Goal: Task Accomplishment & Management: Manage account settings

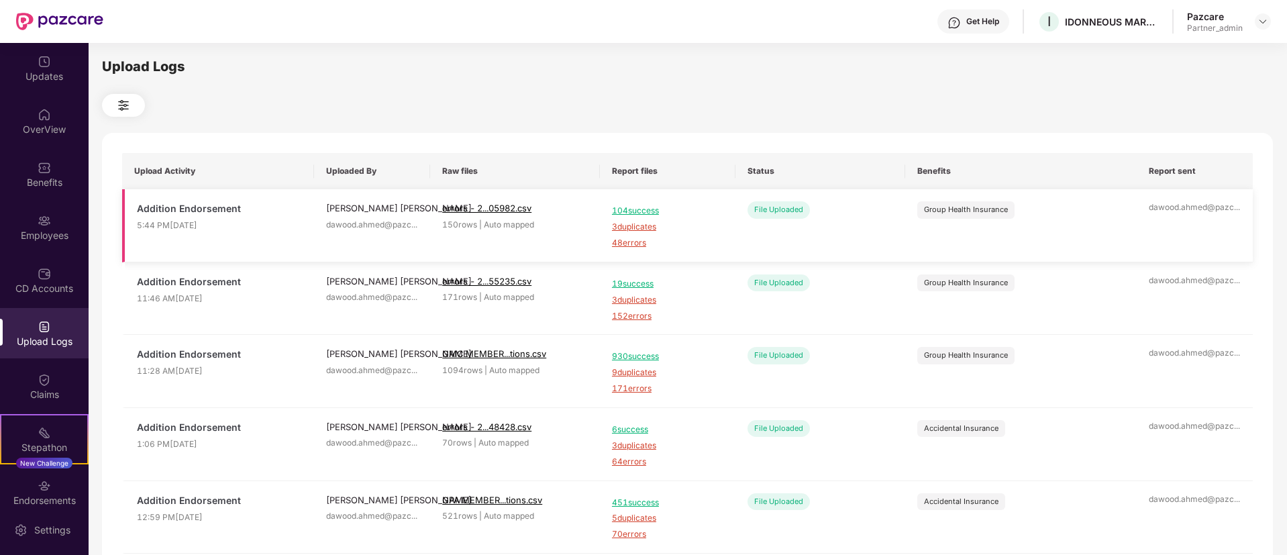
click at [331, 256] on td "[PERSON_NAME] [PERSON_NAME].[PERSON_NAME]@pazc ..." at bounding box center [372, 225] width 116 height 73
drag, startPoint x: 331, startPoint y: 256, endPoint x: 266, endPoint y: -12, distance: 276.3
click at [266, 0] on html "Get Help I IDONNEOUS MARKETING SERVICES PRIVATE LIMITED ( Galderma) Pazcare Par…" at bounding box center [643, 277] width 1287 height 555
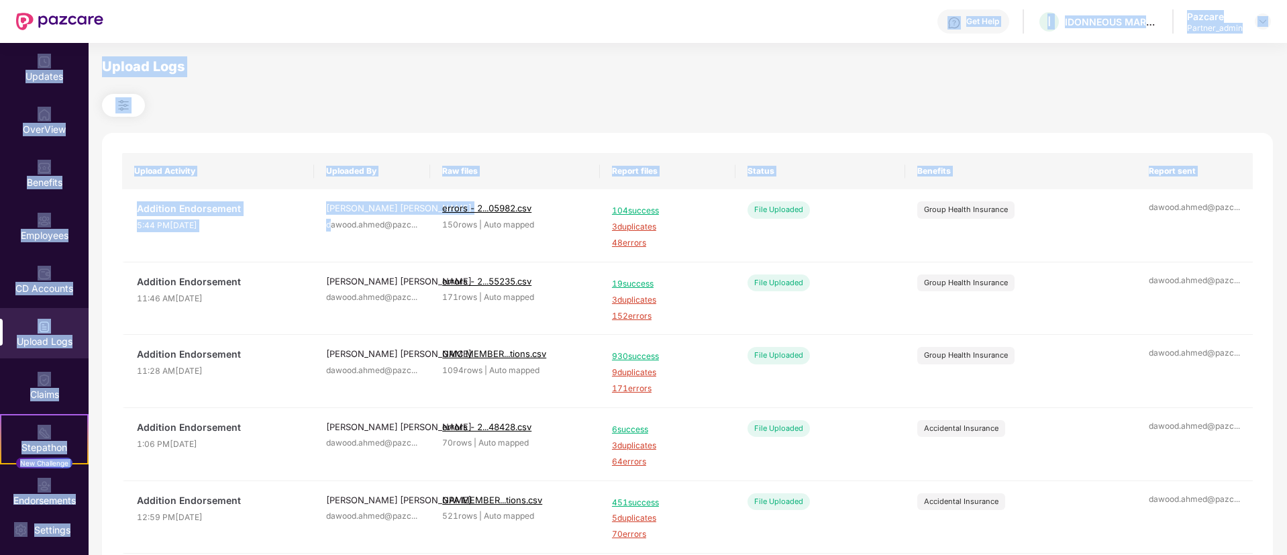
click at [616, 115] on div at bounding box center [687, 105] width 1171 height 23
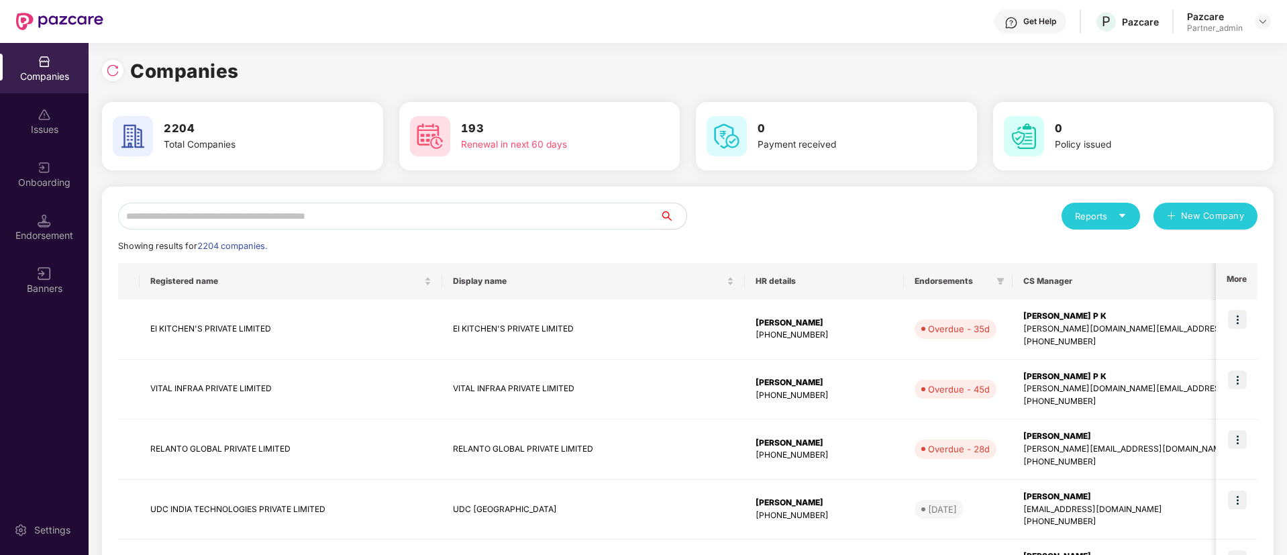
click at [38, 155] on div "Onboarding" at bounding box center [44, 174] width 89 height 50
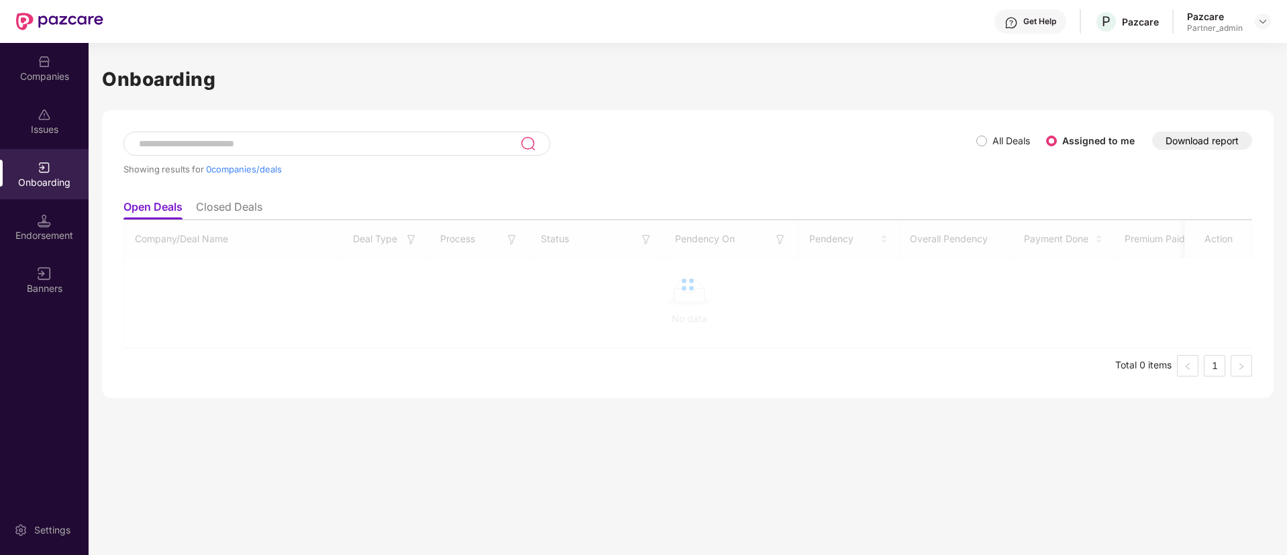
click at [47, 70] on div "Companies" at bounding box center [44, 76] width 89 height 13
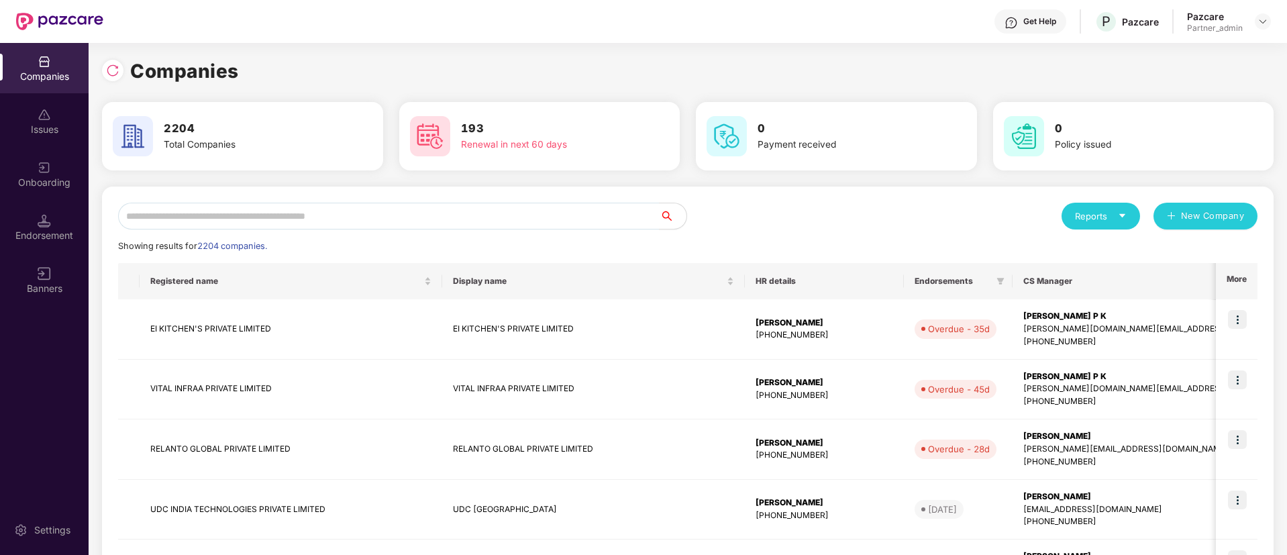
click at [41, 182] on div "Onboarding" at bounding box center [44, 182] width 89 height 13
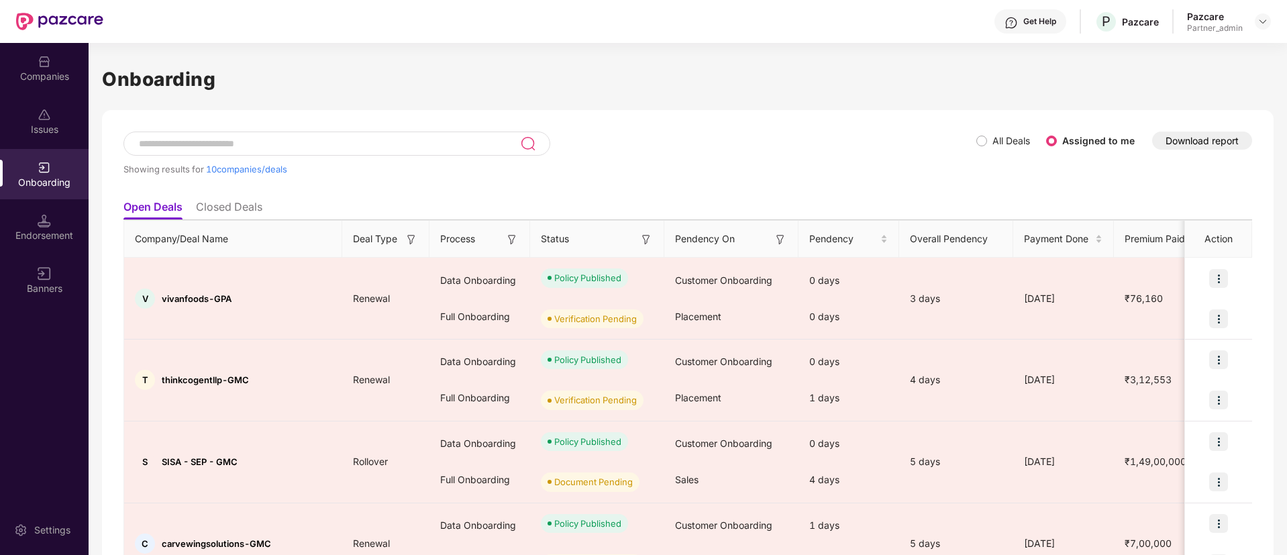
click at [1179, 143] on button "Download report" at bounding box center [1202, 141] width 100 height 18
click at [643, 238] on img at bounding box center [646, 239] width 13 height 13
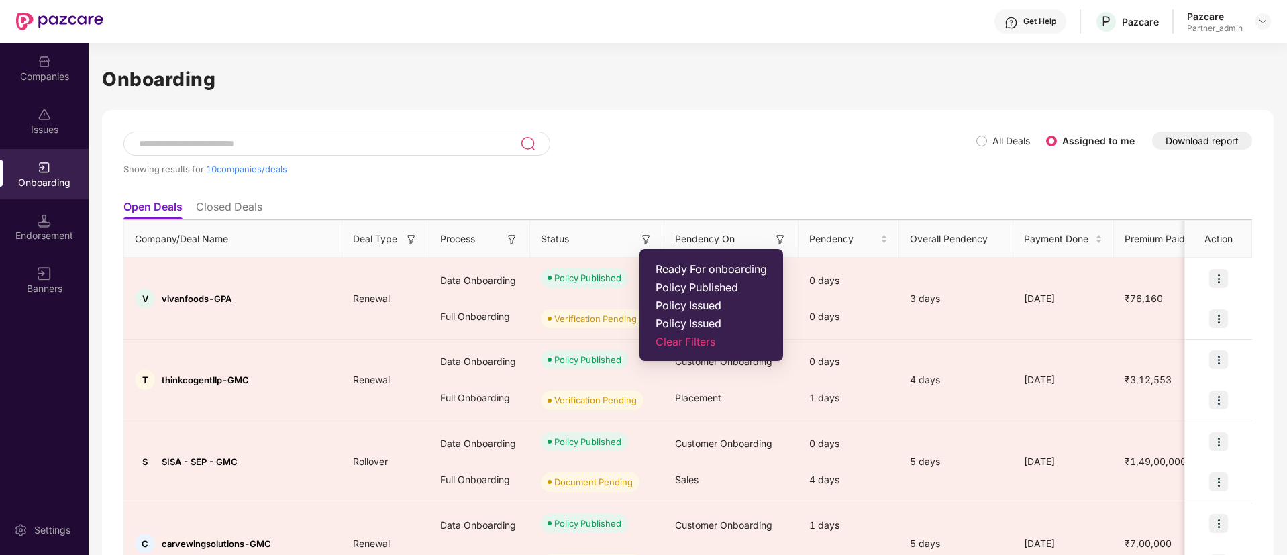
click at [689, 267] on span "Ready For onboarding" at bounding box center [711, 268] width 111 height 13
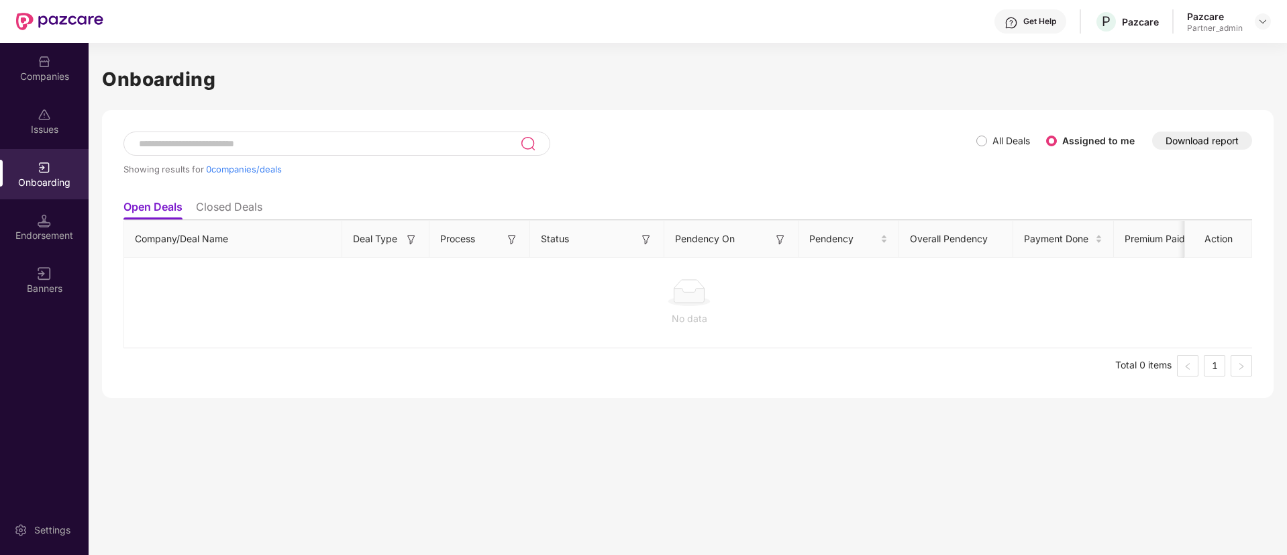
click at [54, 147] on div "Companies Issues Onboarding Endorsement Banners" at bounding box center [44, 175] width 89 height 265
click at [53, 111] on div "Issues" at bounding box center [44, 121] width 89 height 50
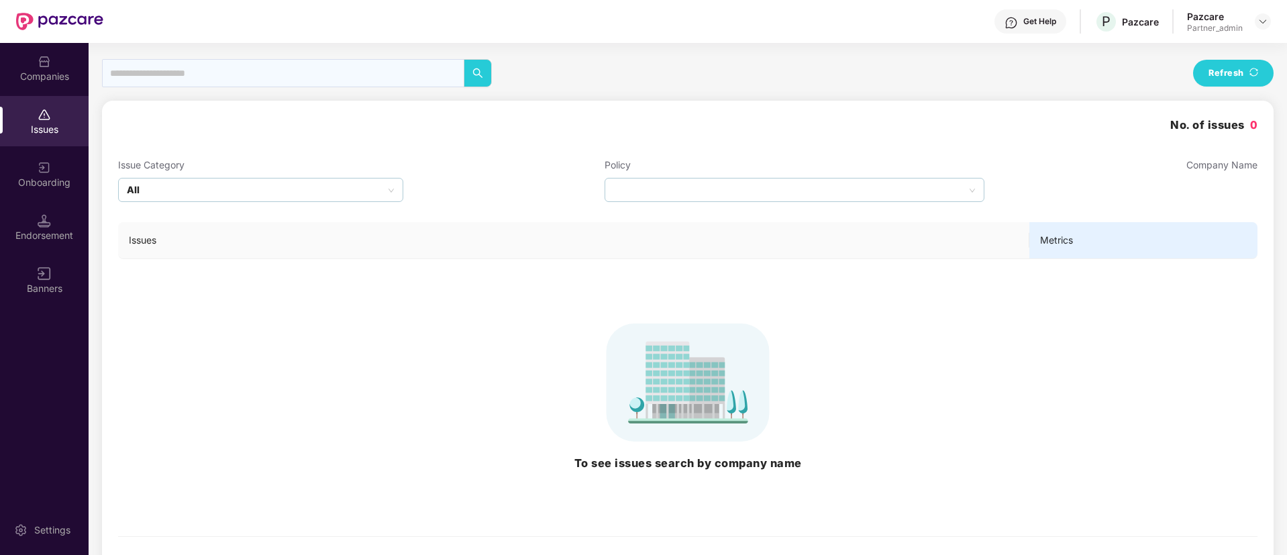
click at [63, 176] on div "Onboarding" at bounding box center [44, 182] width 89 height 13
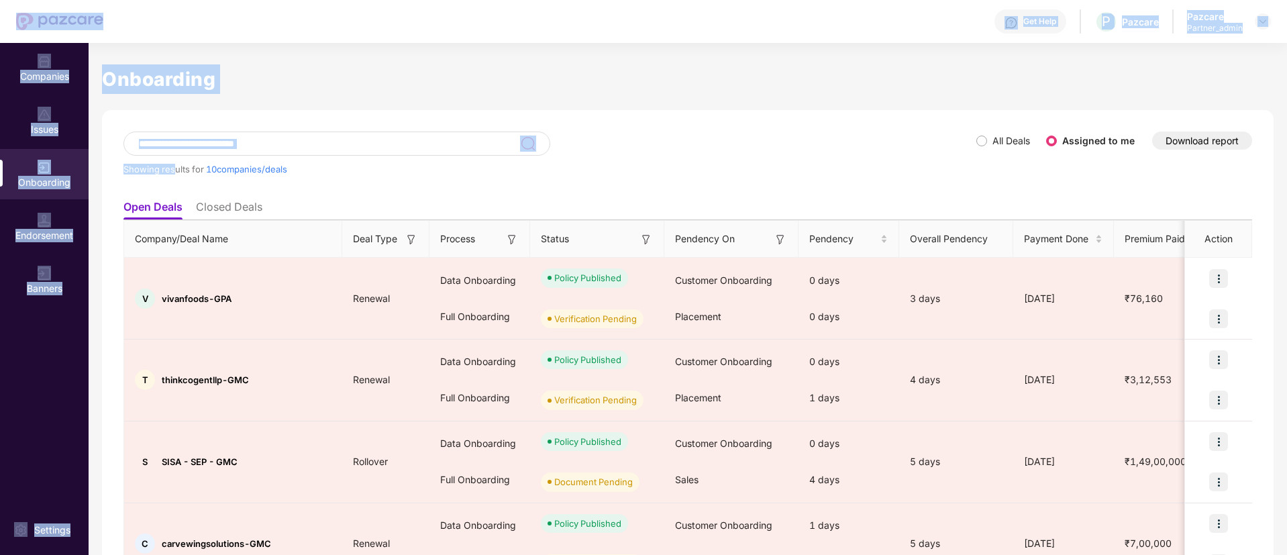
click at [52, 65] on div "Companies Issues Onboarding Endorsement Banners Settings Onboarding Showing res…" at bounding box center [643, 299] width 1287 height 512
click at [52, 65] on div "Companies" at bounding box center [44, 68] width 89 height 50
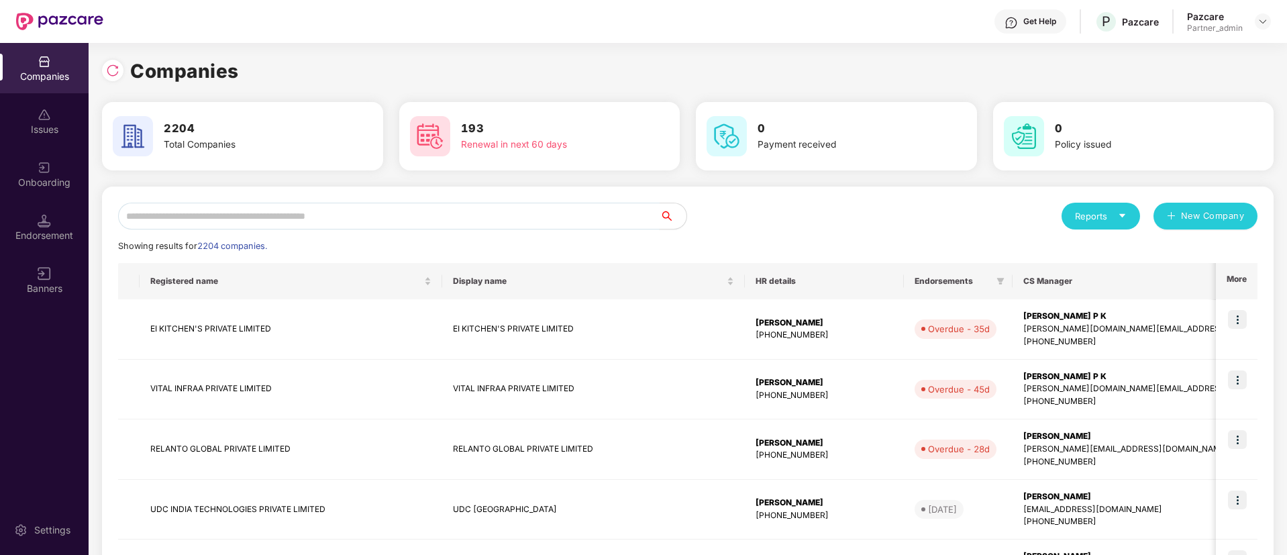
click at [240, 215] on input "text" at bounding box center [389, 216] width 542 height 27
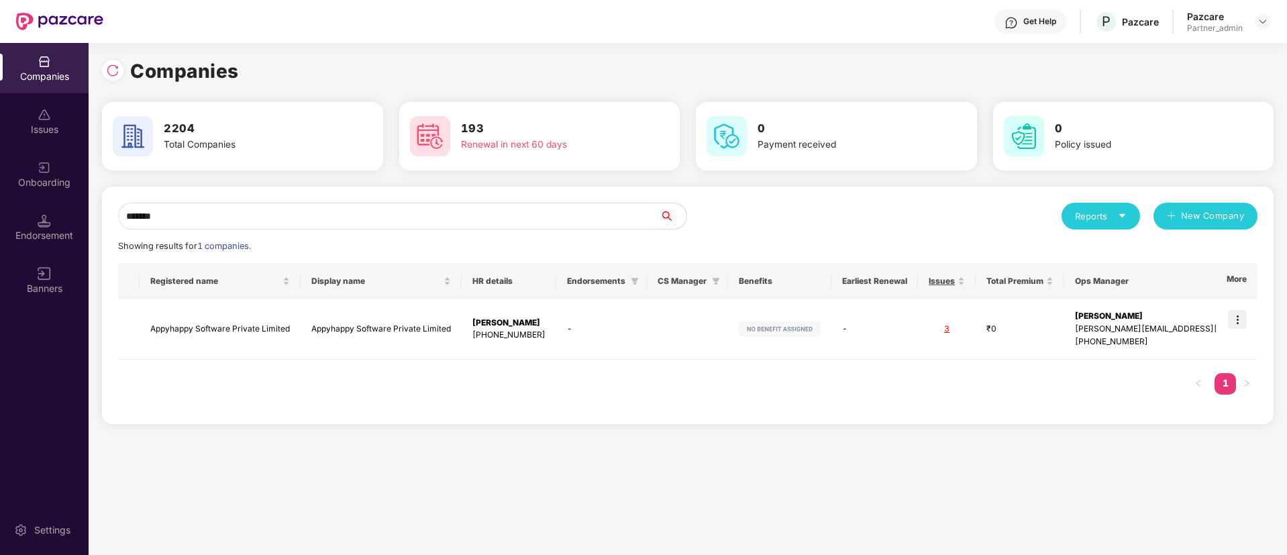
type input "*******"
click at [28, 160] on div "Onboarding" at bounding box center [44, 174] width 89 height 50
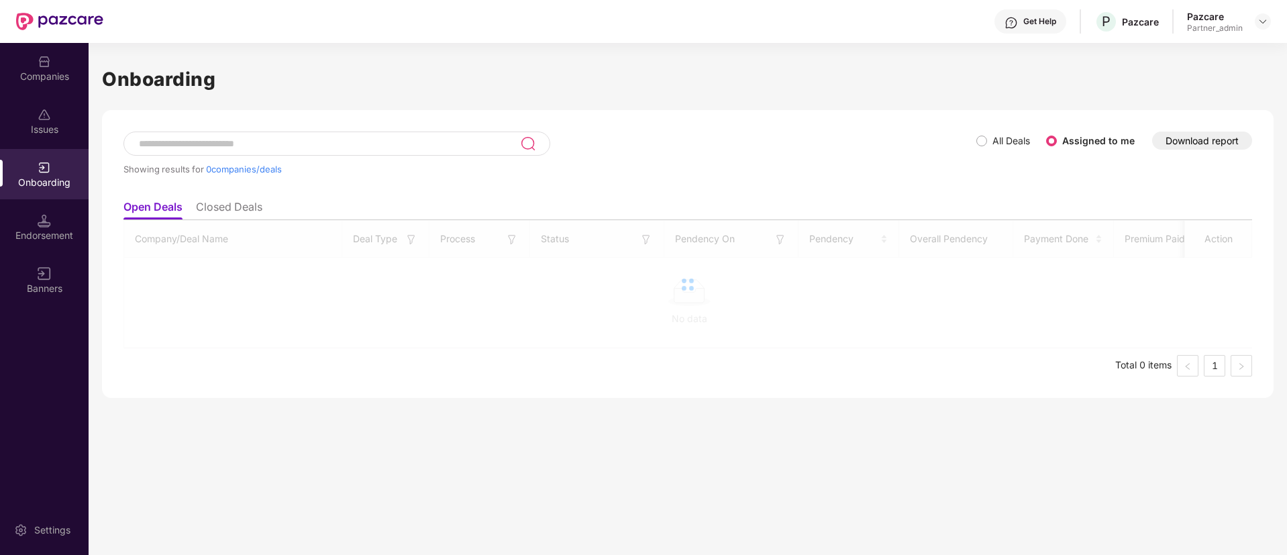
click at [252, 162] on div "Showing results for 0 companies/deals" at bounding box center [549, 163] width 853 height 62
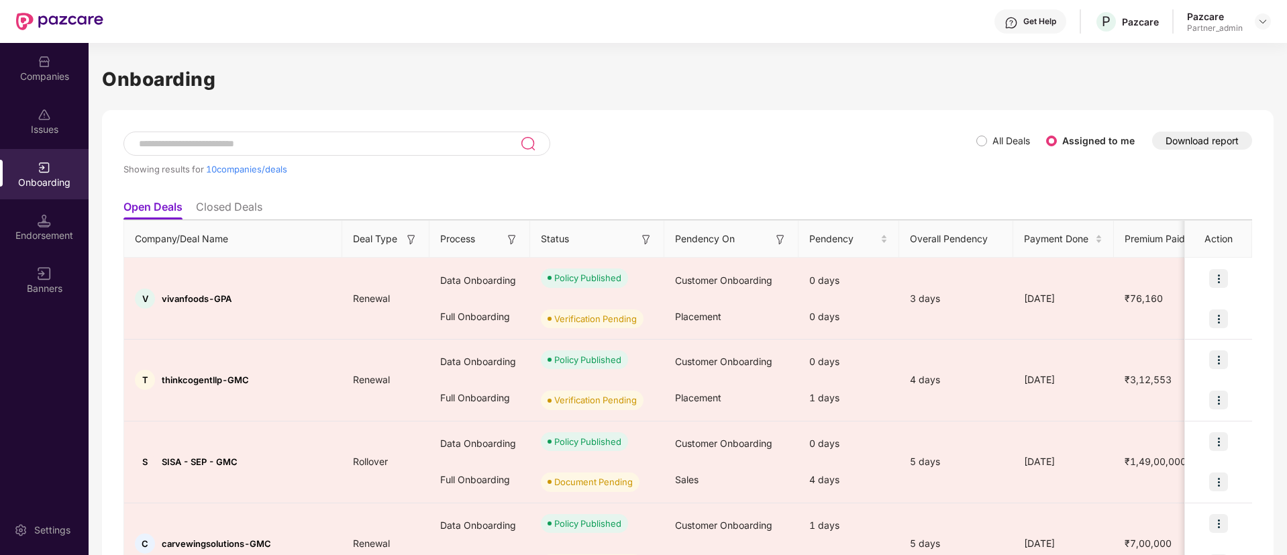
click at [289, 148] on input at bounding box center [329, 143] width 383 height 11
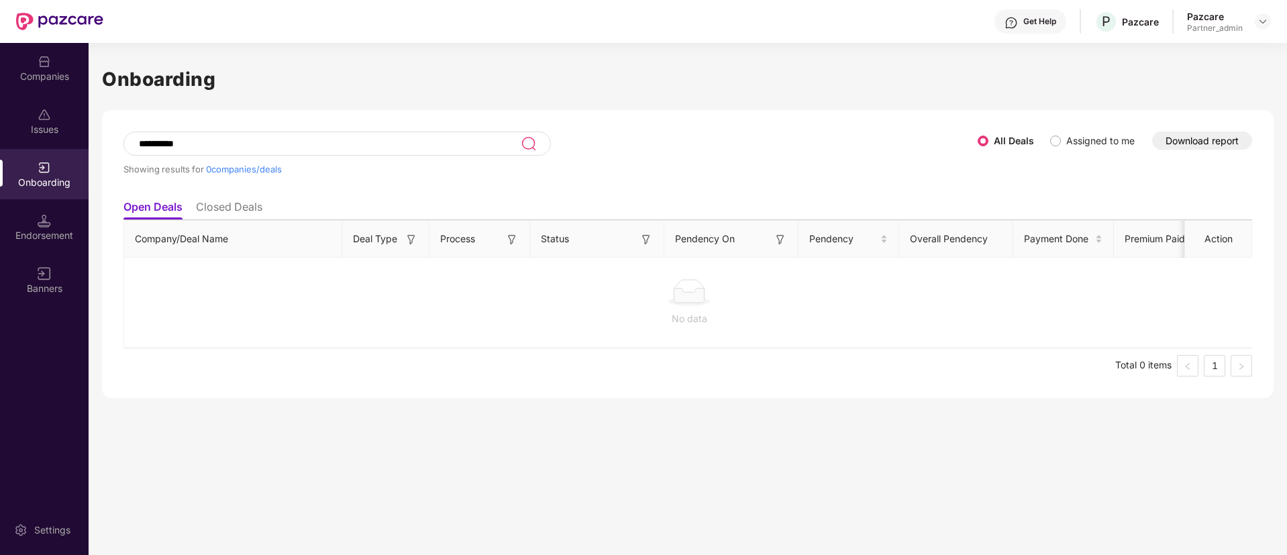
click at [218, 195] on ul "Open Deals Closed Deals" at bounding box center [687, 206] width 1129 height 27
click at [201, 195] on ul "Open Deals Closed Deals" at bounding box center [687, 206] width 1129 height 27
click at [212, 215] on li "Closed Deals" at bounding box center [229, 209] width 66 height 19
click at [161, 147] on input "**********" at bounding box center [329, 143] width 383 height 11
click at [154, 213] on li "Open Deals" at bounding box center [152, 209] width 58 height 19
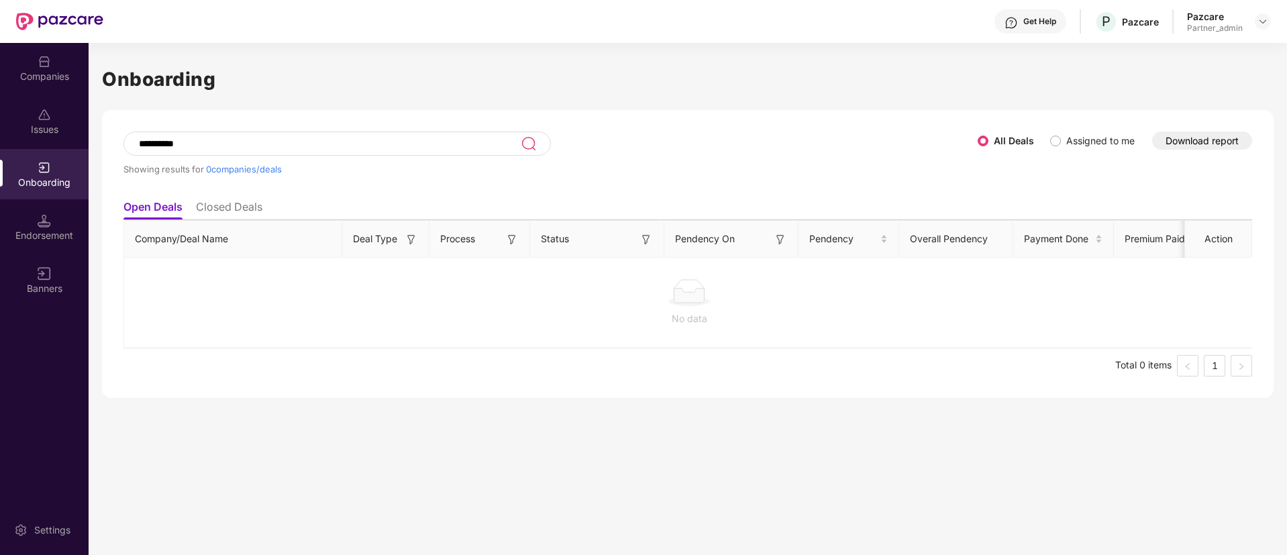
click at [312, 138] on input "**********" at bounding box center [329, 143] width 383 height 11
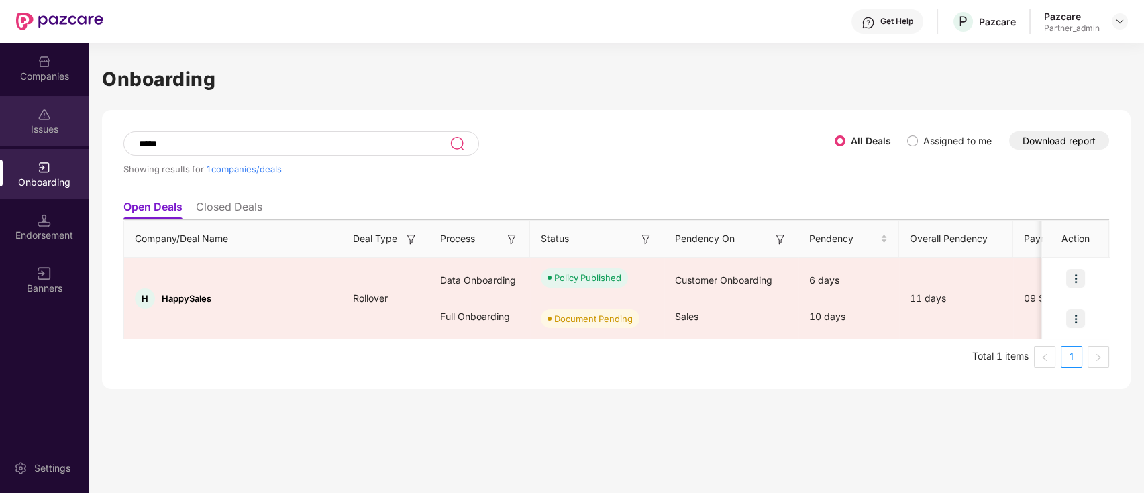
type input "*****"
click at [11, 138] on div "Issues" at bounding box center [44, 121] width 89 height 50
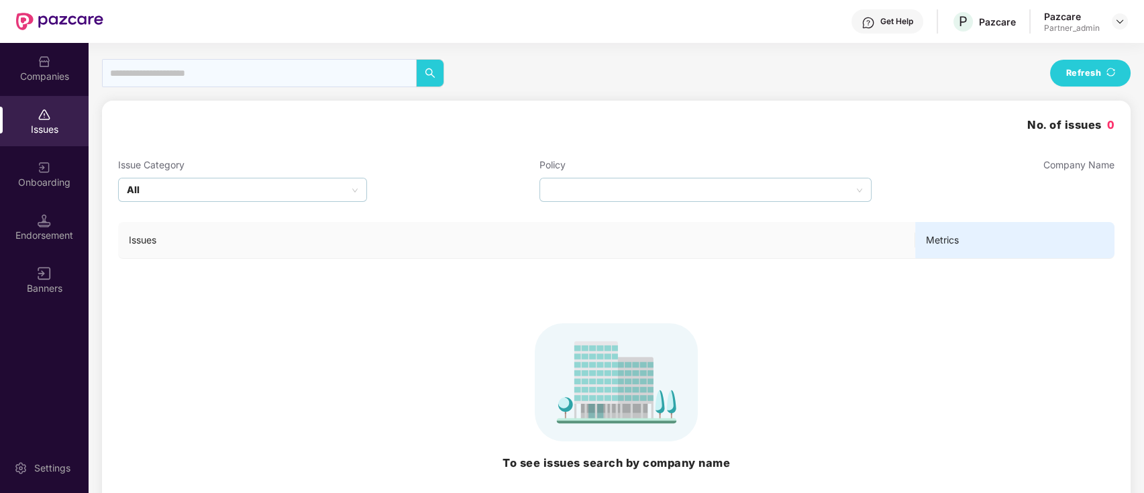
click at [28, 35] on div at bounding box center [59, 21] width 87 height 43
click at [29, 56] on div "Companies" at bounding box center [44, 68] width 89 height 50
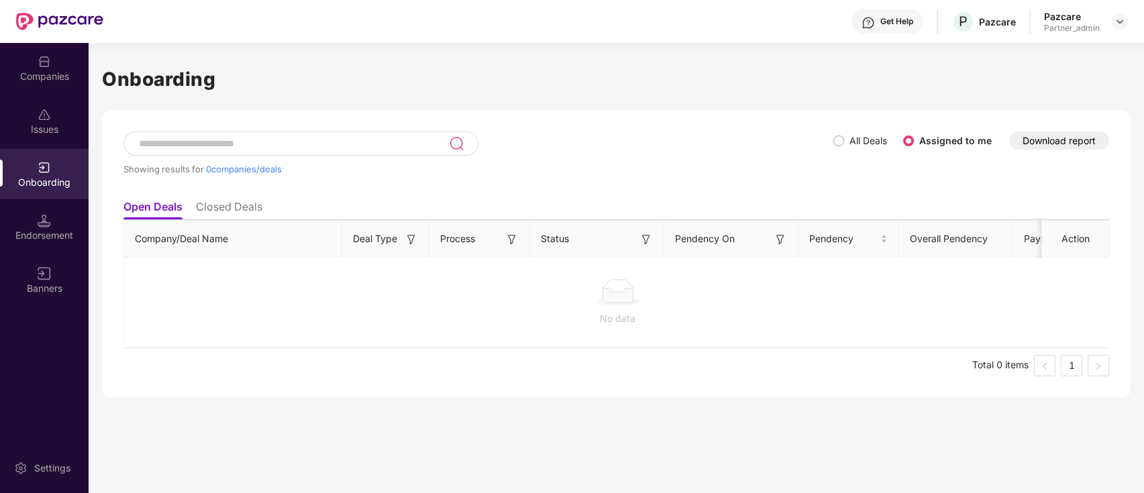
click at [56, 56] on div "Companies" at bounding box center [44, 68] width 89 height 50
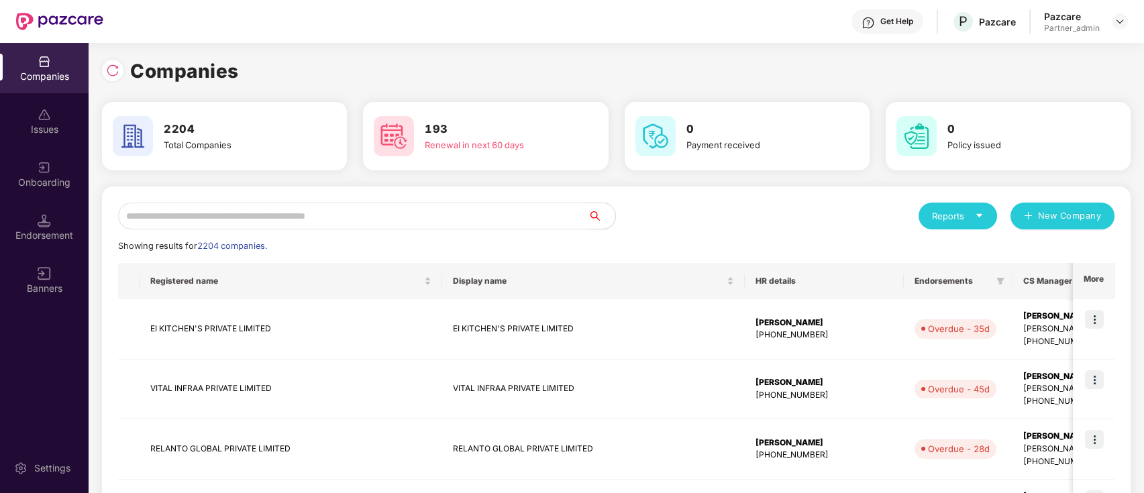
click at [43, 196] on div "Onboarding" at bounding box center [44, 174] width 89 height 50
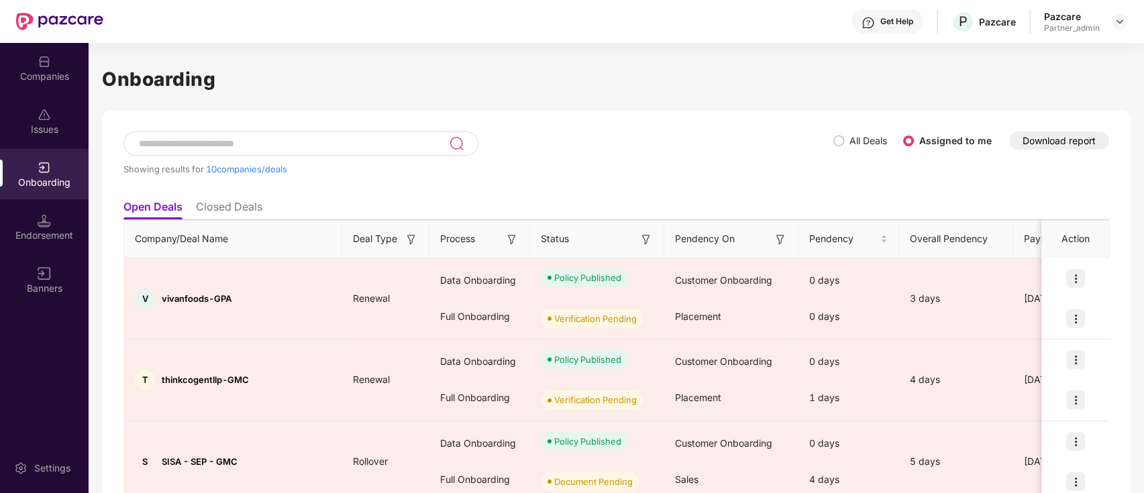
click at [513, 234] on img at bounding box center [511, 239] width 13 height 13
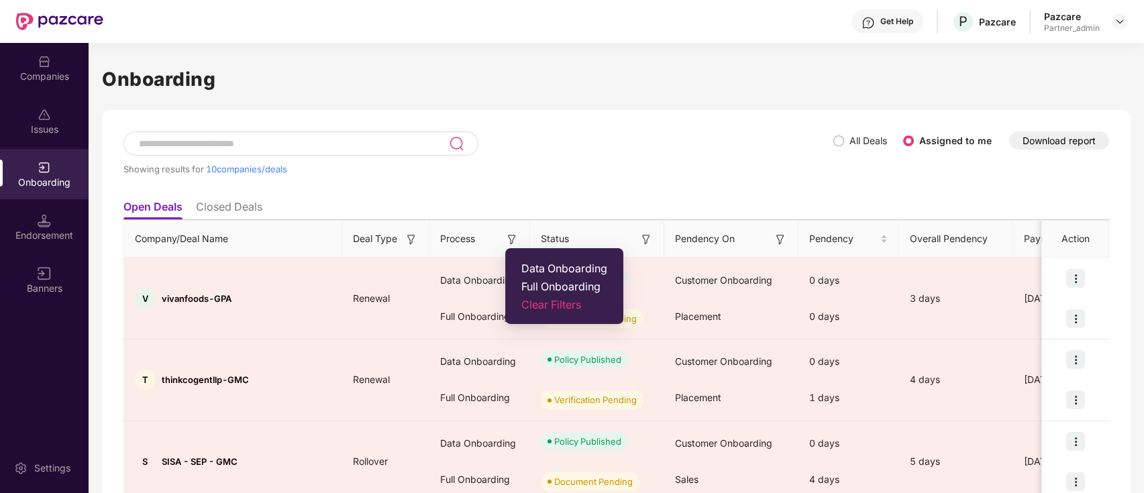
click at [526, 263] on span "Data Onboarding" at bounding box center [565, 268] width 86 height 13
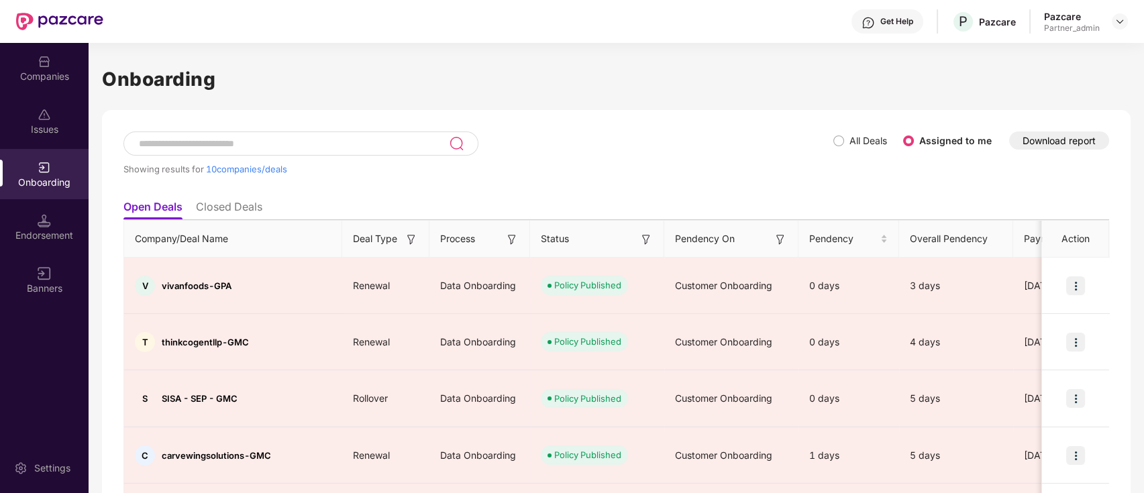
click at [648, 242] on img at bounding box center [646, 239] width 13 height 13
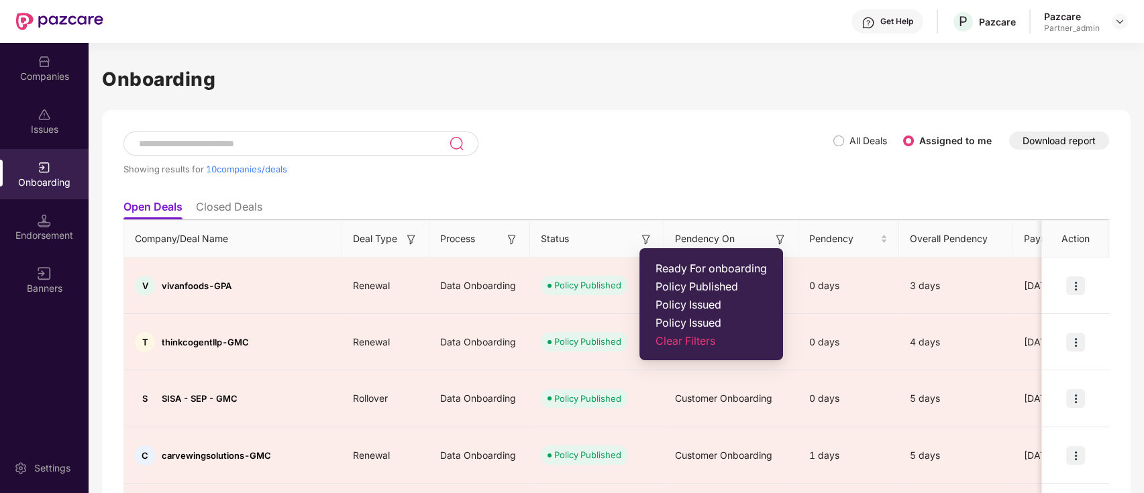
click at [671, 268] on span "Ready For onboarding" at bounding box center [711, 268] width 111 height 13
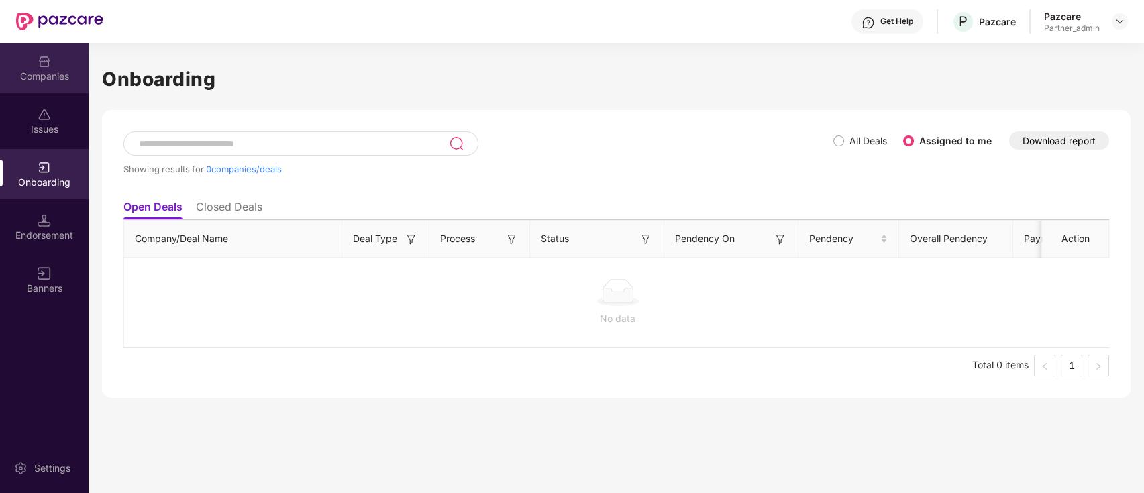
click at [68, 78] on div "Companies" at bounding box center [44, 76] width 89 height 13
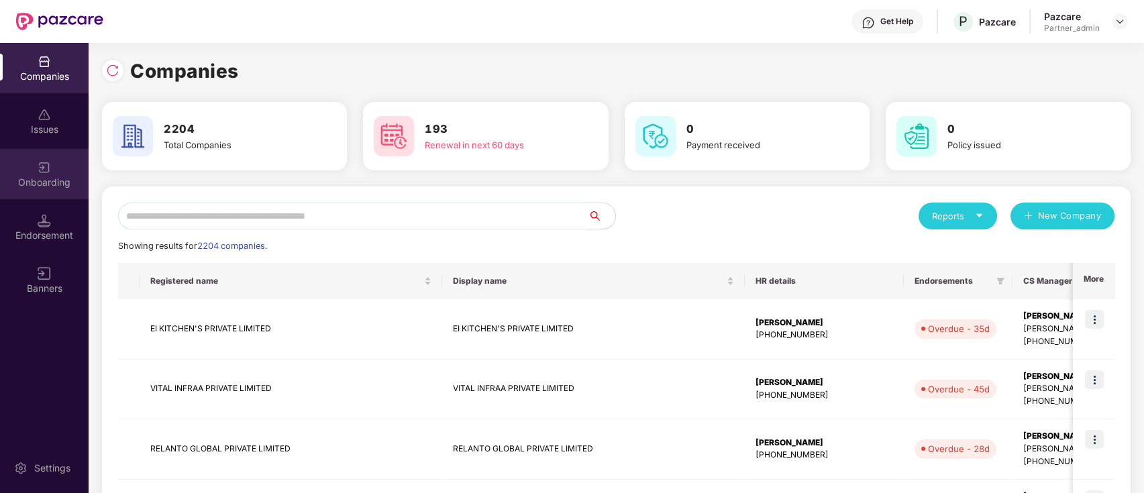
click at [68, 158] on div "Onboarding" at bounding box center [44, 174] width 89 height 50
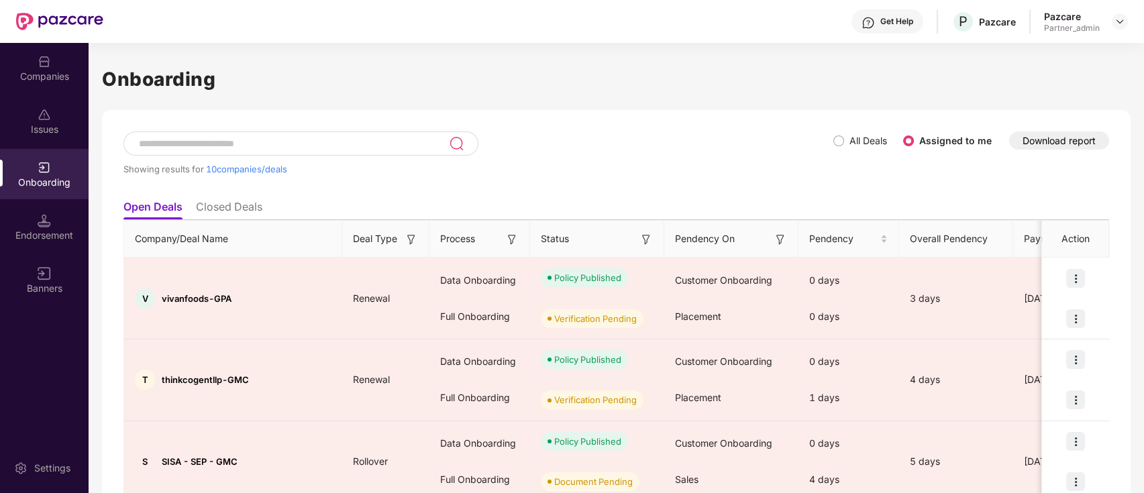
click at [212, 139] on input at bounding box center [293, 143] width 311 height 11
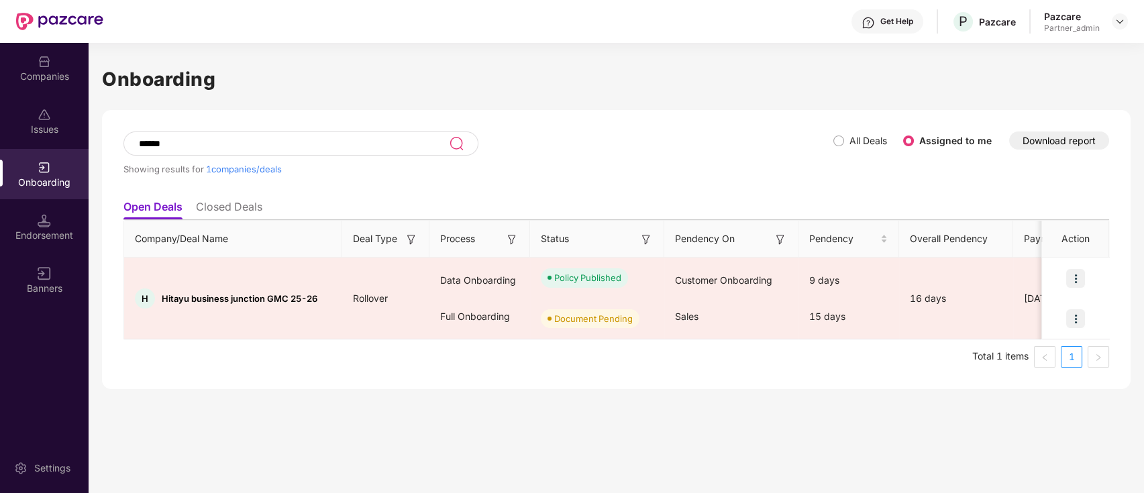
click at [241, 142] on input "******" at bounding box center [293, 143] width 311 height 11
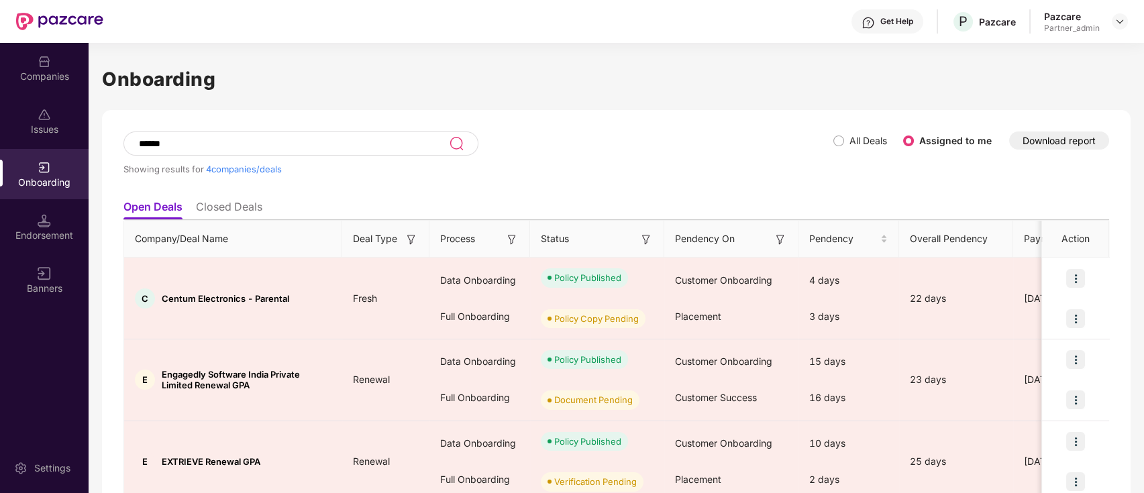
type input "*******"
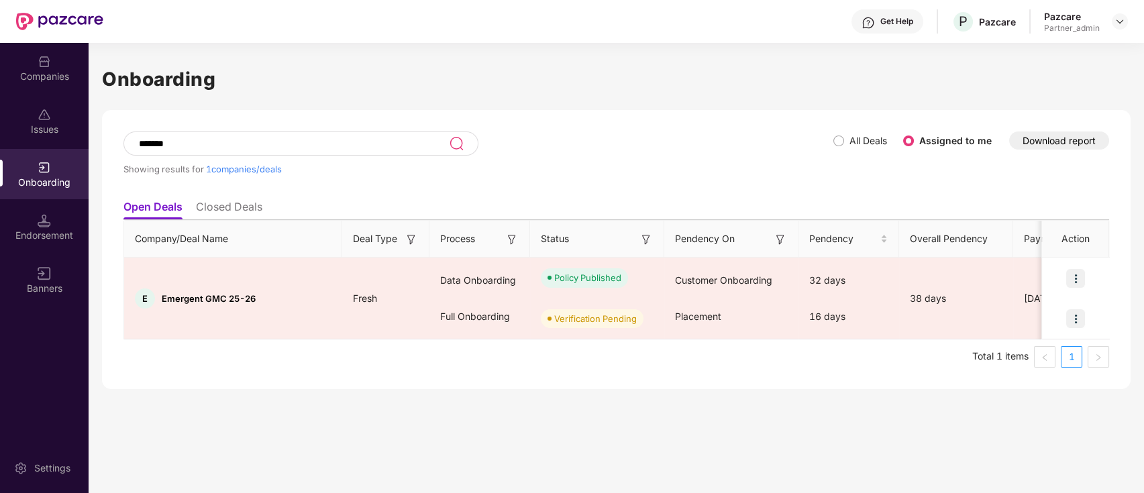
click at [300, 144] on input "*******" at bounding box center [293, 143] width 311 height 11
click at [69, 48] on div "Companies" at bounding box center [44, 68] width 89 height 50
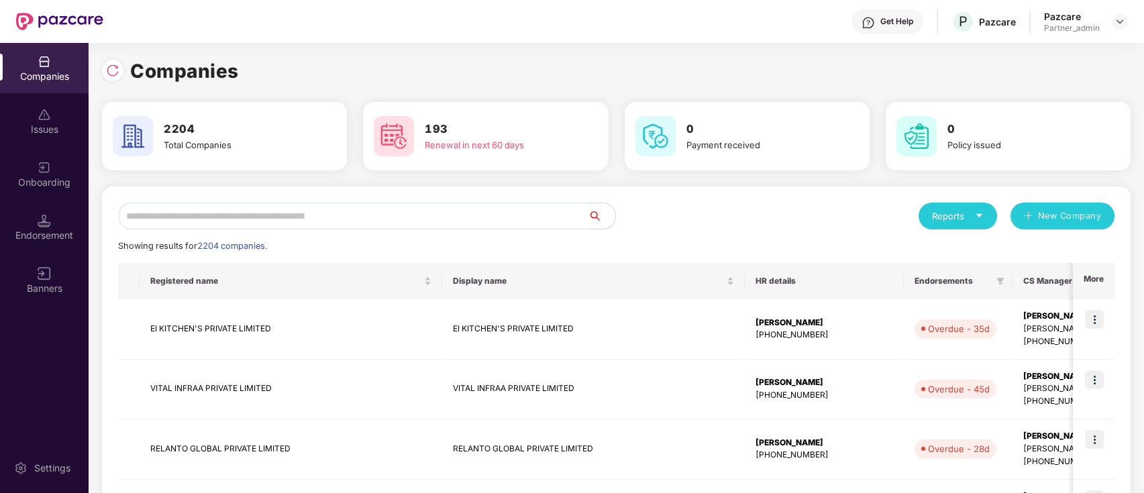
click at [252, 216] on input "text" at bounding box center [353, 216] width 470 height 27
click at [32, 188] on div "Onboarding" at bounding box center [44, 182] width 89 height 13
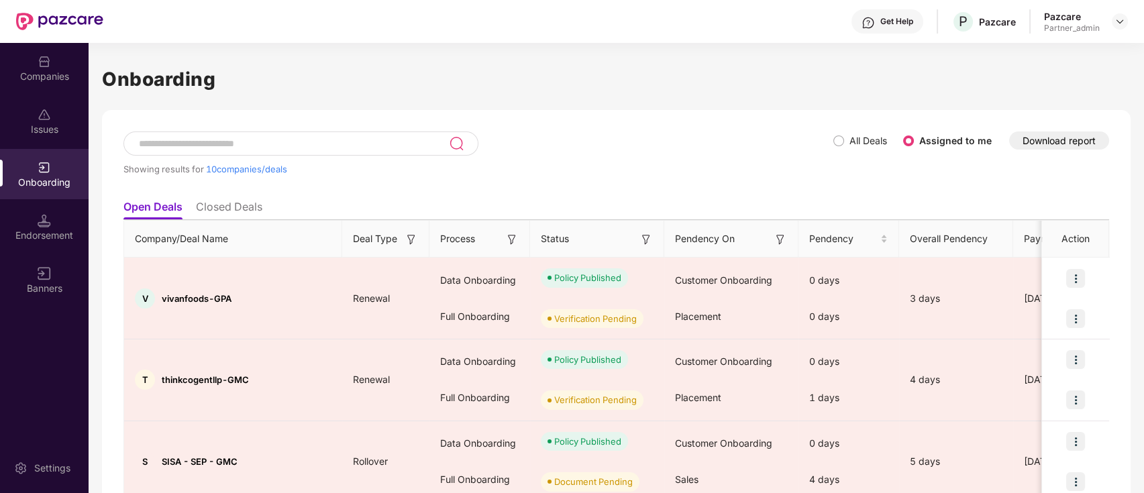
click at [256, 144] on input at bounding box center [293, 143] width 311 height 11
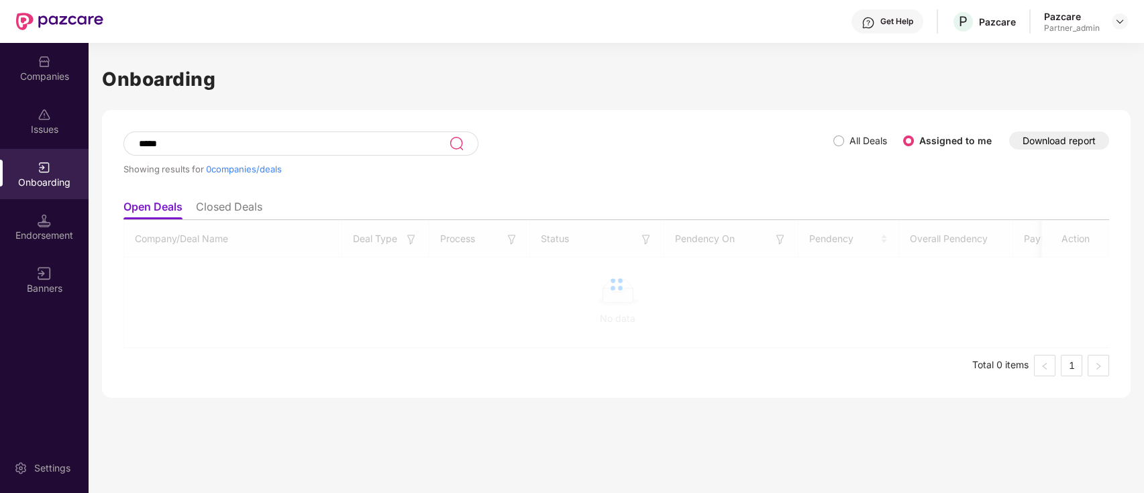
click at [230, 203] on li "Closed Deals" at bounding box center [229, 209] width 66 height 19
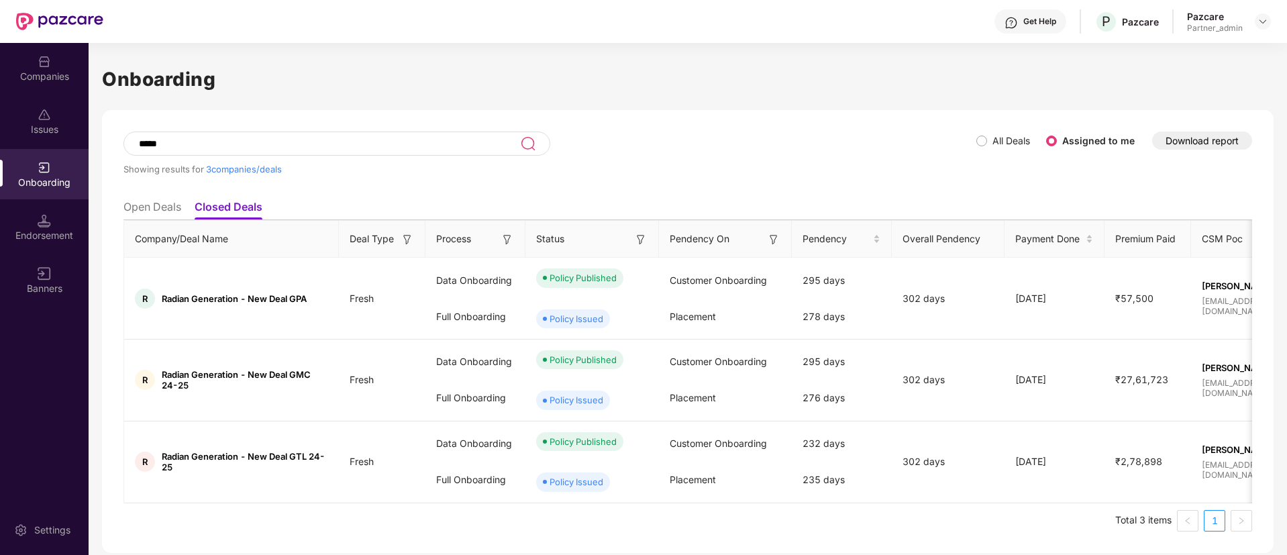
click at [250, 142] on input "*****" at bounding box center [329, 143] width 383 height 11
type input "******"
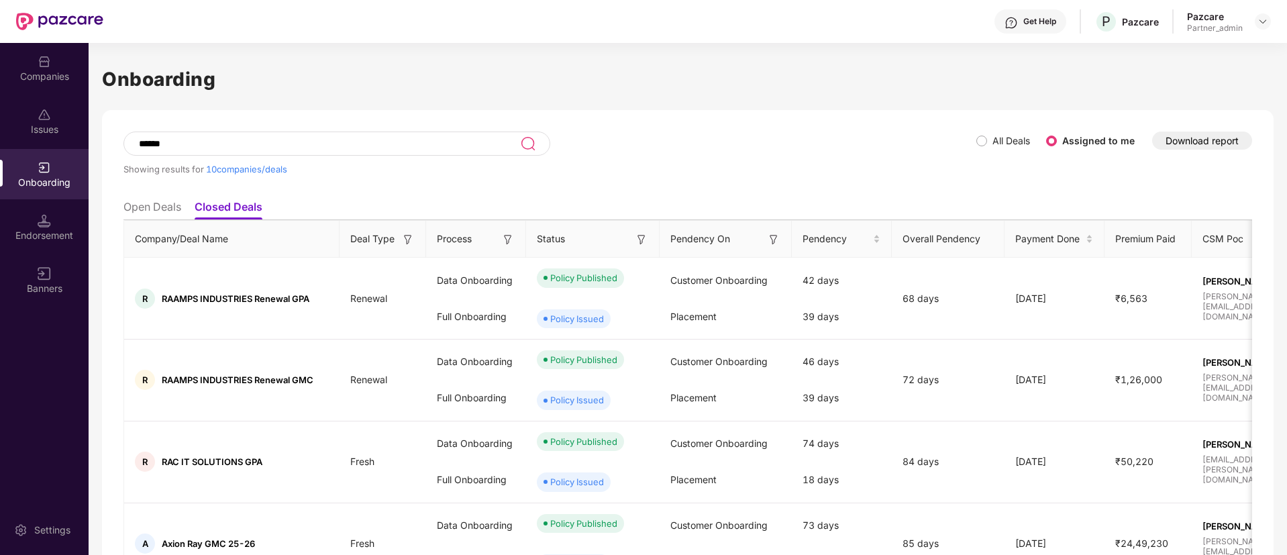
click at [161, 208] on li "Open Deals" at bounding box center [152, 209] width 58 height 19
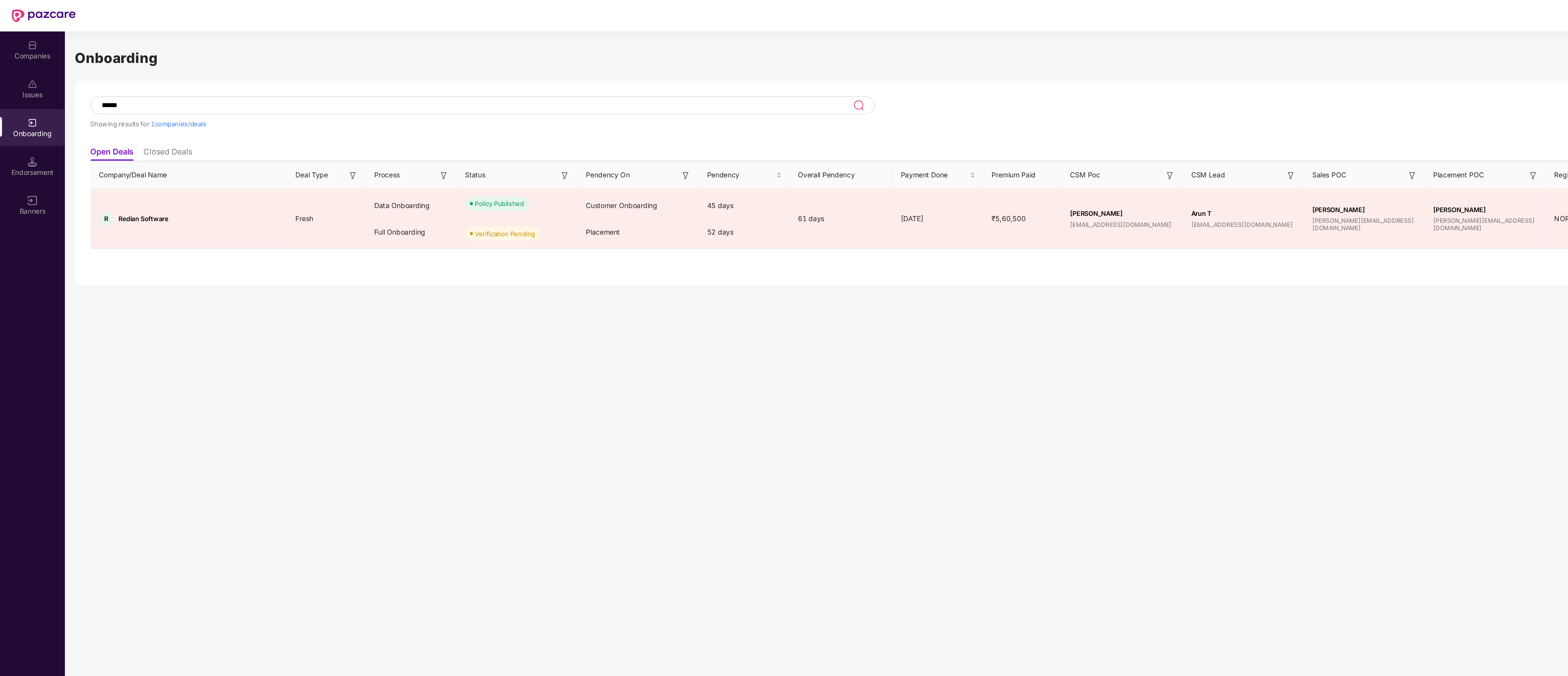
click at [12, 83] on div "Issues" at bounding box center [27, 74] width 54 height 30
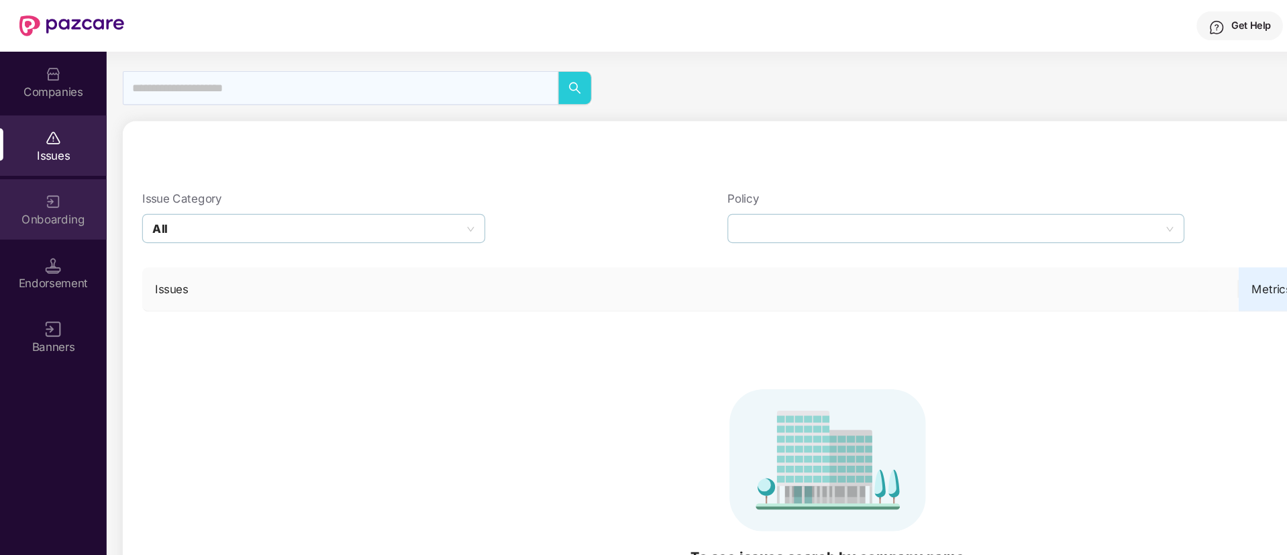
click at [71, 182] on div "Onboarding" at bounding box center [44, 182] width 89 height 13
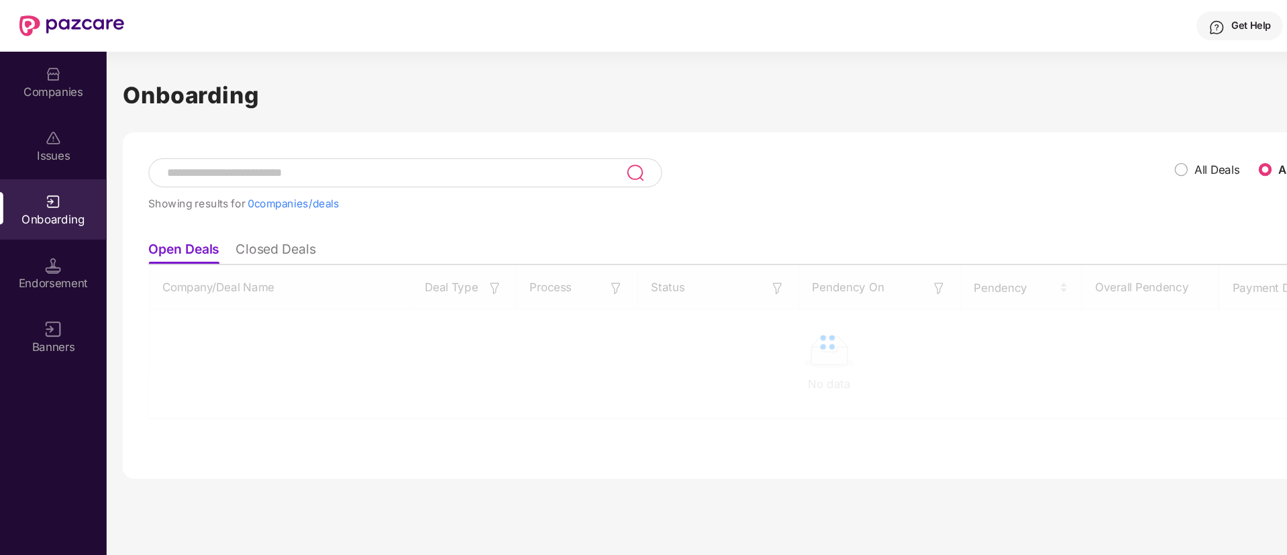
click at [885, 30] on div "Get Help P Pazcare Pazcare Partner_admin" at bounding box center [687, 21] width 1168 height 43
click at [989, 139] on span "All Deals" at bounding box center [1011, 141] width 48 height 15
